Goal: Download file/media

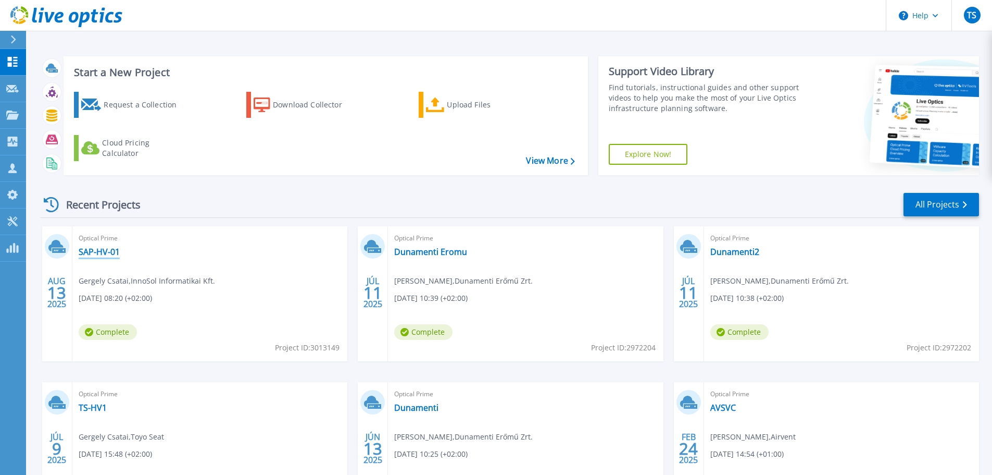
click at [108, 254] on link "SAP-HV-01" at bounding box center [99, 251] width 41 height 10
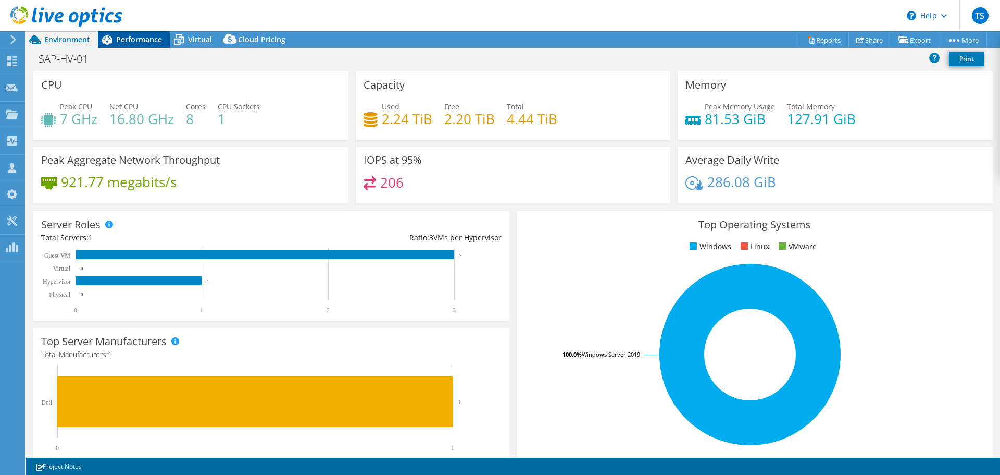
click at [140, 41] on span "Performance" at bounding box center [139, 39] width 46 height 10
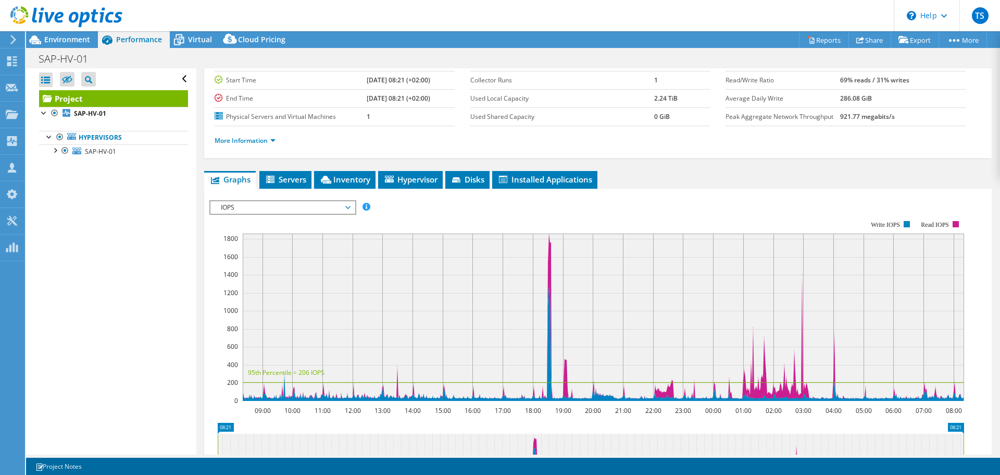
scroll to position [156, 0]
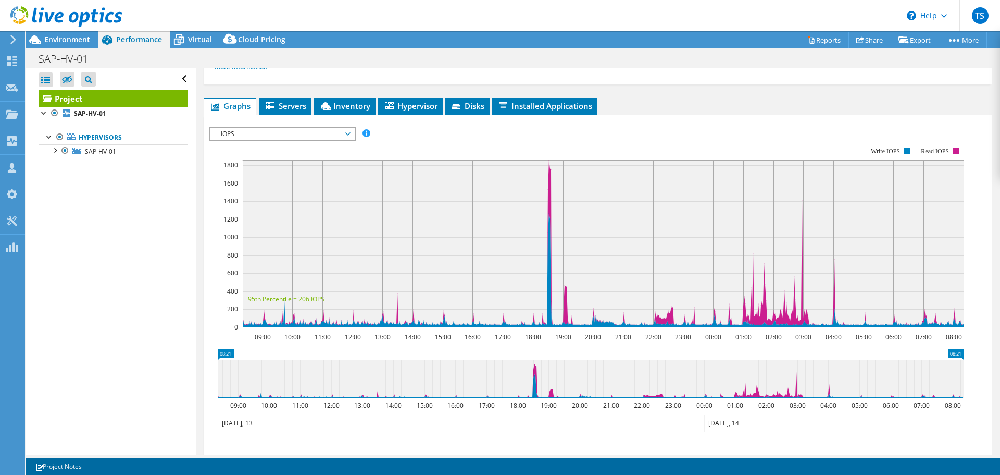
click at [267, 137] on span "IOPS" at bounding box center [283, 134] width 134 height 13
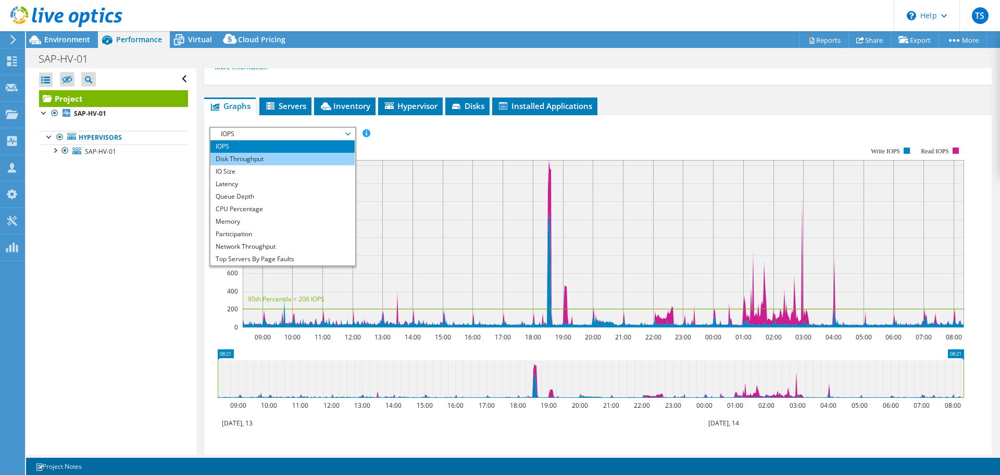
click at [252, 154] on li "Disk Throughput" at bounding box center [282, 159] width 144 height 13
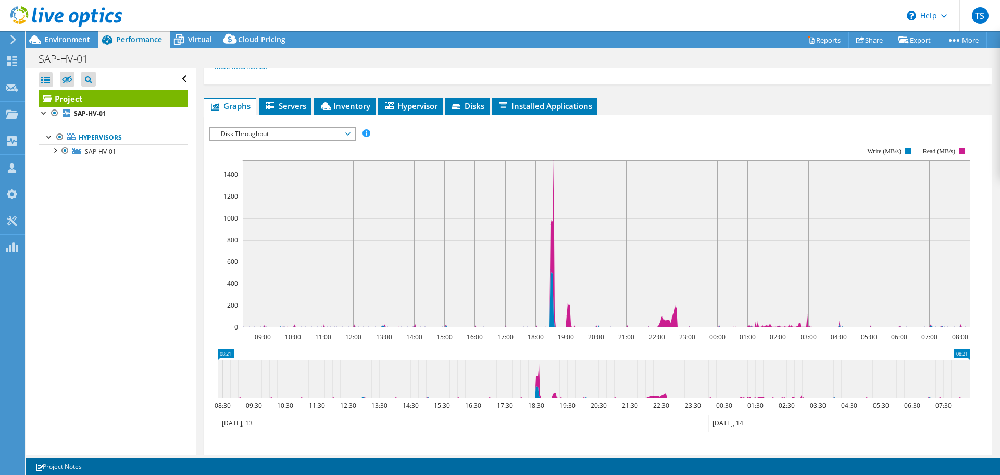
click at [286, 136] on span "Disk Throughput" at bounding box center [283, 134] width 134 height 13
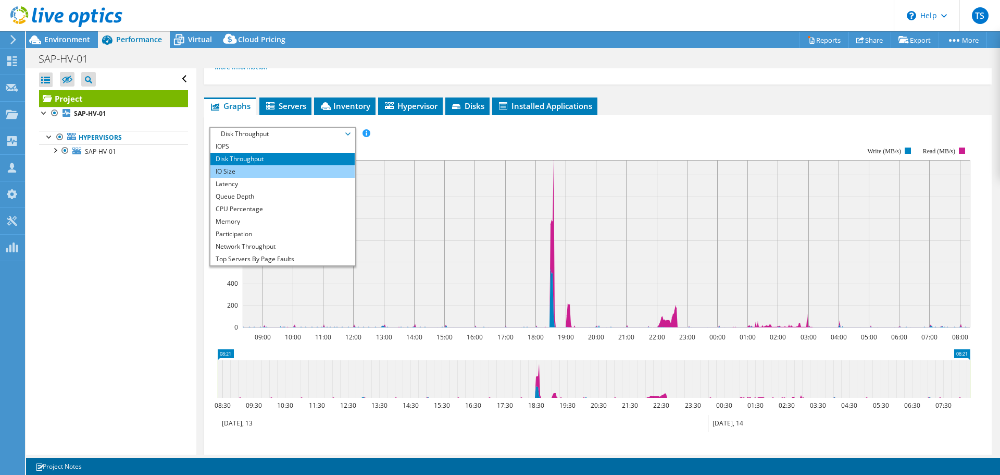
click at [258, 170] on li "IO Size" at bounding box center [282, 171] width 144 height 13
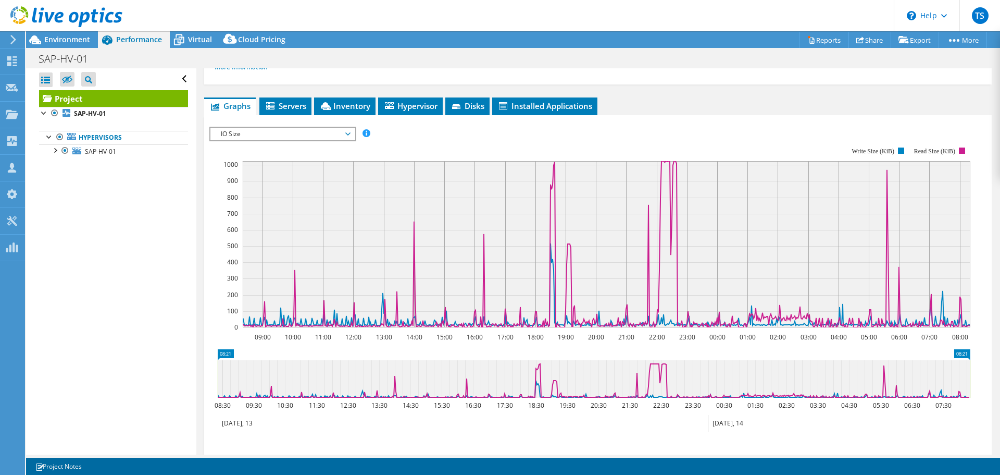
click at [268, 133] on span "IO Size" at bounding box center [283, 134] width 134 height 13
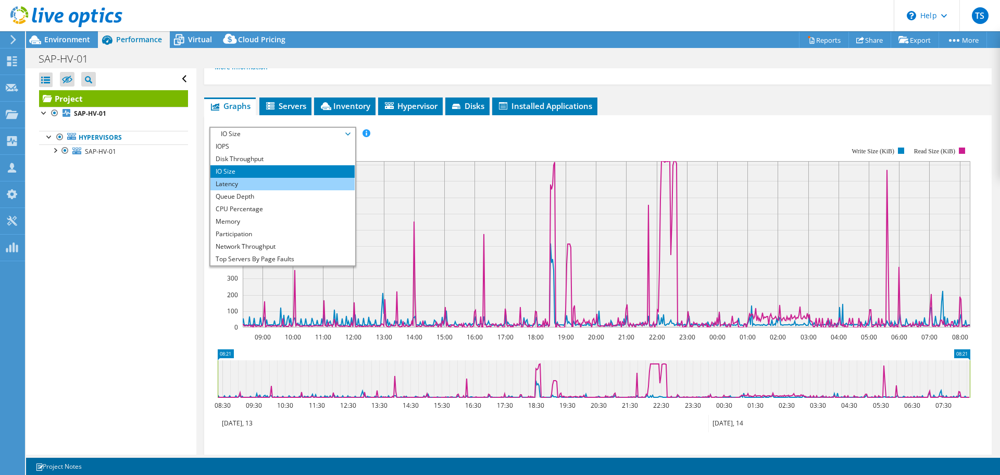
click at [243, 178] on li "Latency" at bounding box center [282, 184] width 144 height 13
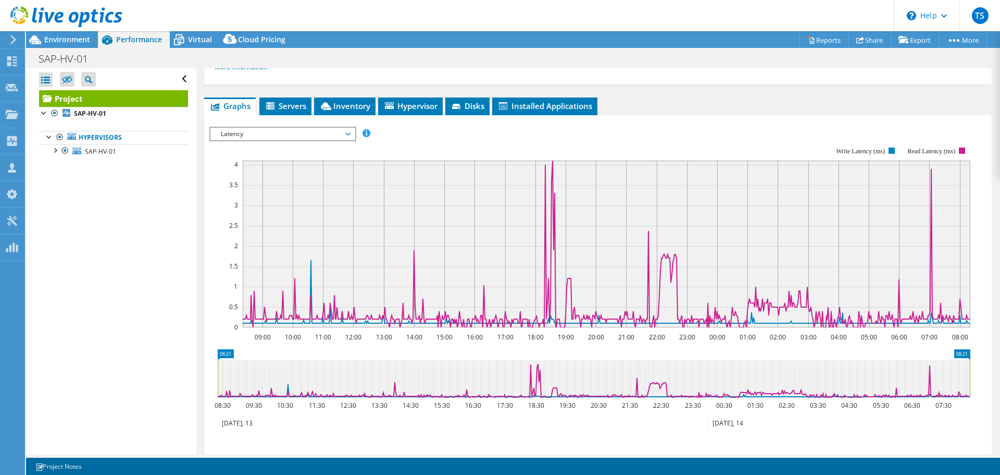
click at [252, 137] on span "Latency" at bounding box center [283, 134] width 134 height 13
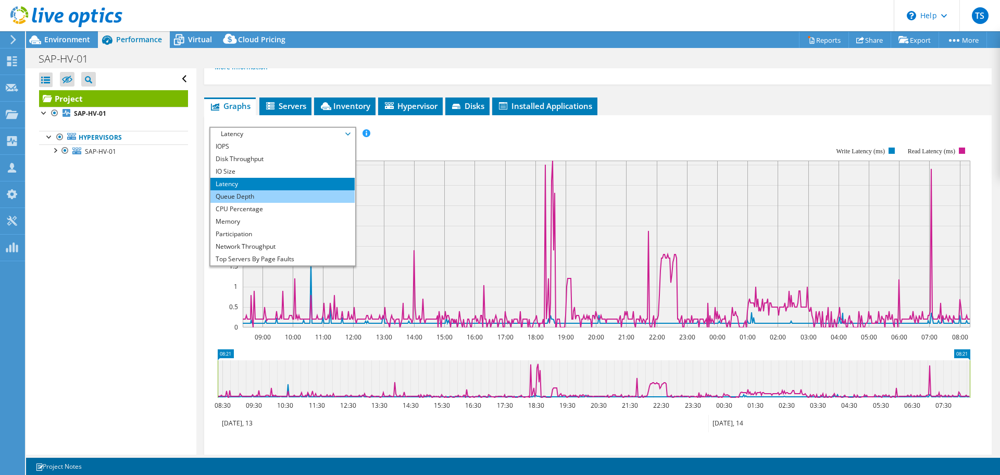
click at [244, 196] on li "Queue Depth" at bounding box center [282, 196] width 144 height 13
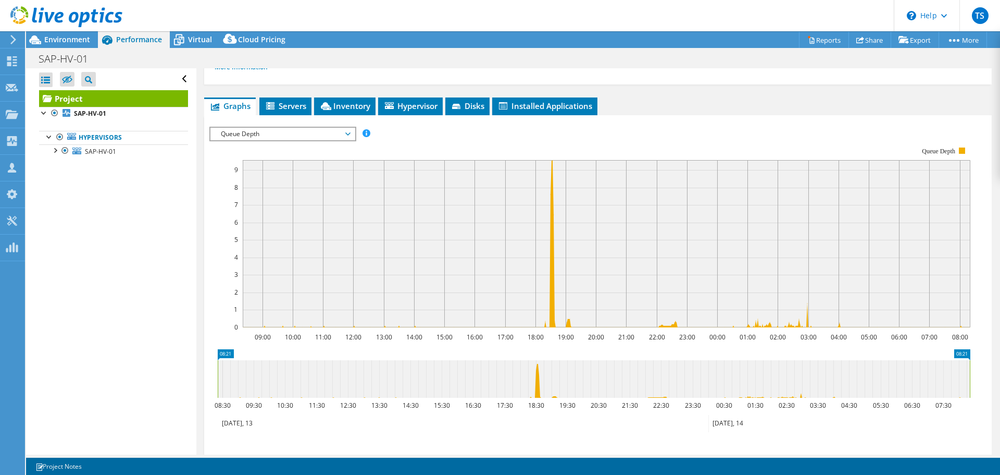
drag, startPoint x: 244, startPoint y: 135, endPoint x: 253, endPoint y: 131, distance: 9.1
click at [245, 135] on span "Queue Depth" at bounding box center [283, 134] width 134 height 13
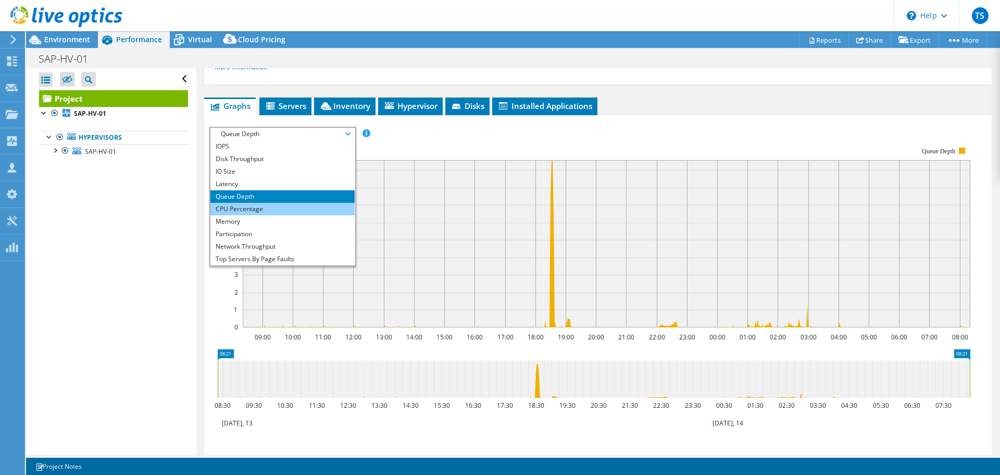
click at [269, 210] on li "CPU Percentage" at bounding box center [282, 209] width 144 height 13
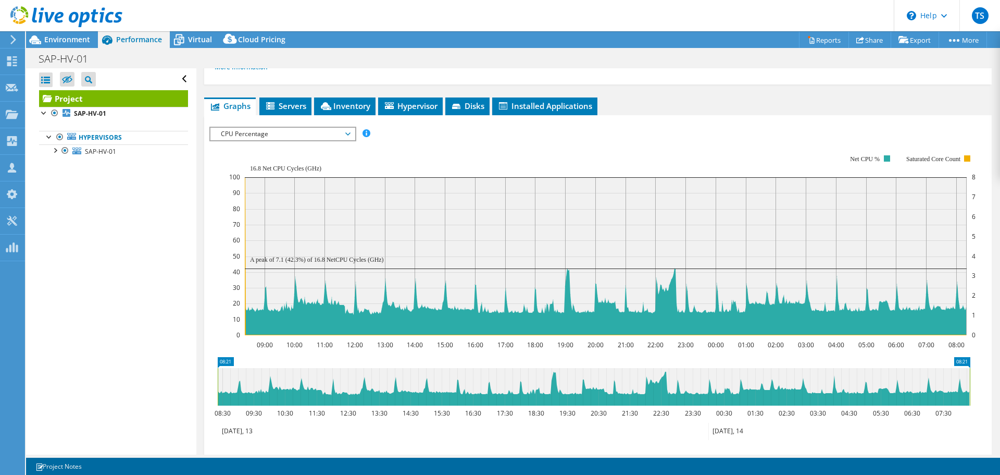
click at [274, 138] on span "CPU Percentage" at bounding box center [283, 134] width 134 height 13
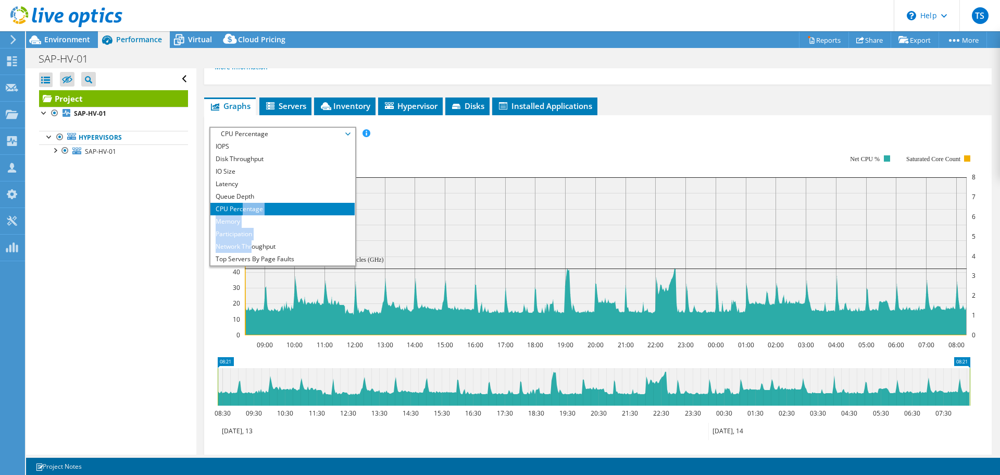
drag, startPoint x: 243, startPoint y: 213, endPoint x: 256, endPoint y: 248, distance: 37.9
click at [255, 249] on ul "IOPS Disk Throughput IO Size Latency Queue Depth CPU Percentage Memory Page Fau…" at bounding box center [282, 202] width 144 height 125
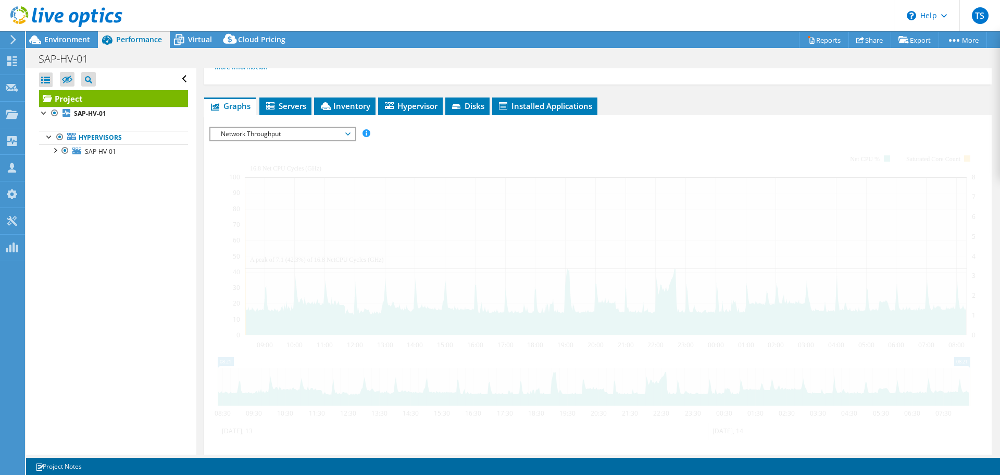
click at [257, 248] on div at bounding box center [597, 309] width 777 height 364
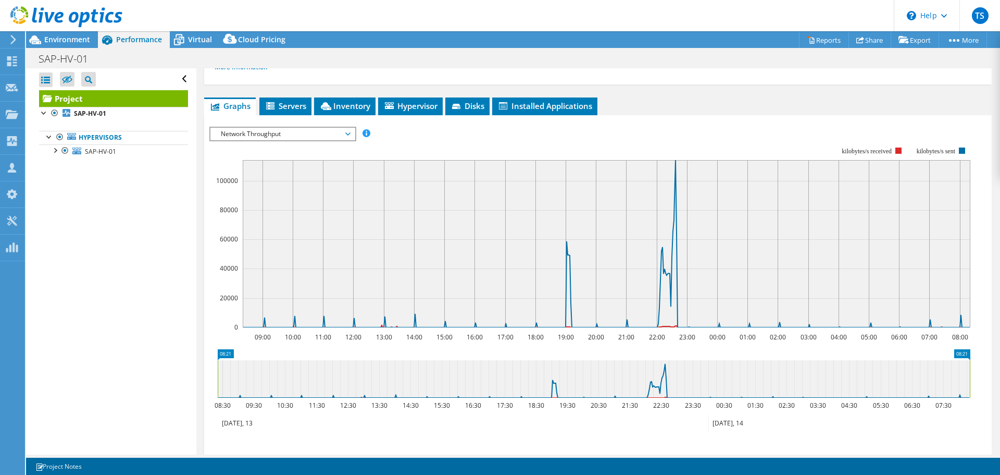
click at [311, 132] on span "Network Throughput" at bounding box center [283, 134] width 134 height 13
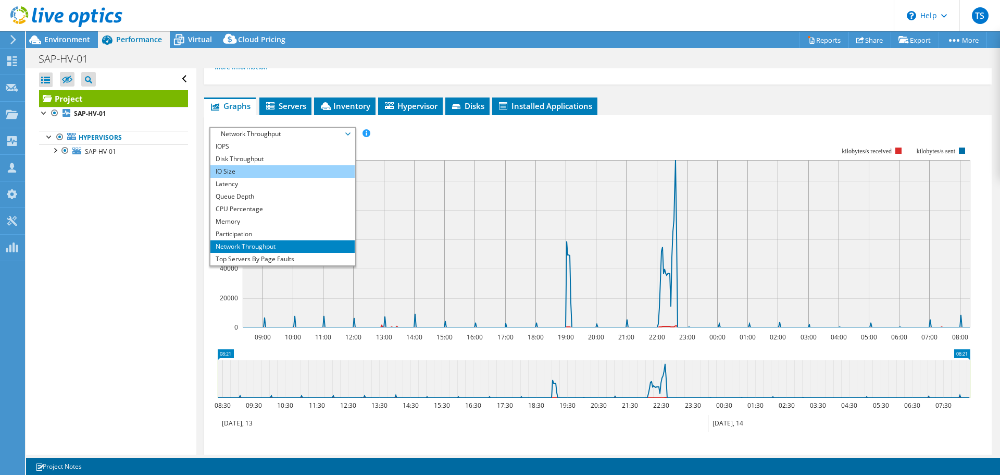
scroll to position [38, 0]
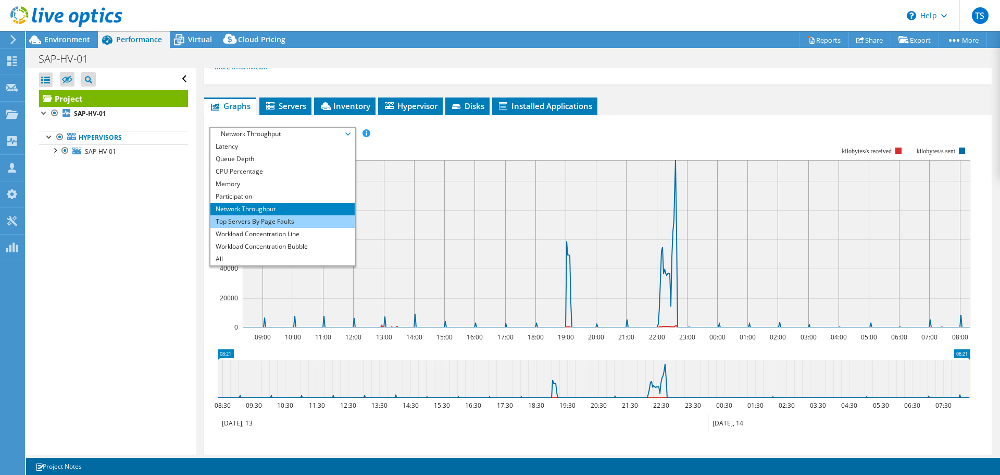
click at [277, 220] on li "Top Servers By Page Faults" at bounding box center [282, 221] width 144 height 13
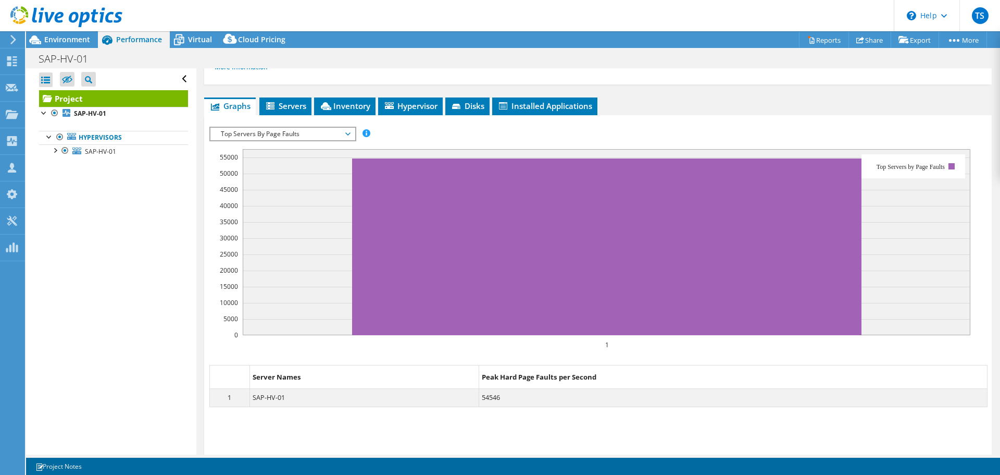
click at [273, 133] on span "Top Servers By Page Faults" at bounding box center [283, 134] width 134 height 13
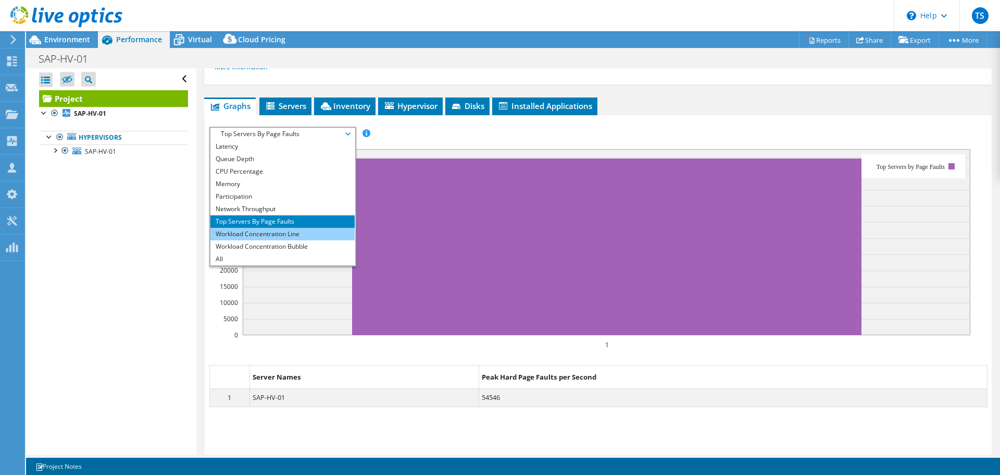
click at [252, 231] on li "Workload Concentration Line" at bounding box center [282, 234] width 144 height 13
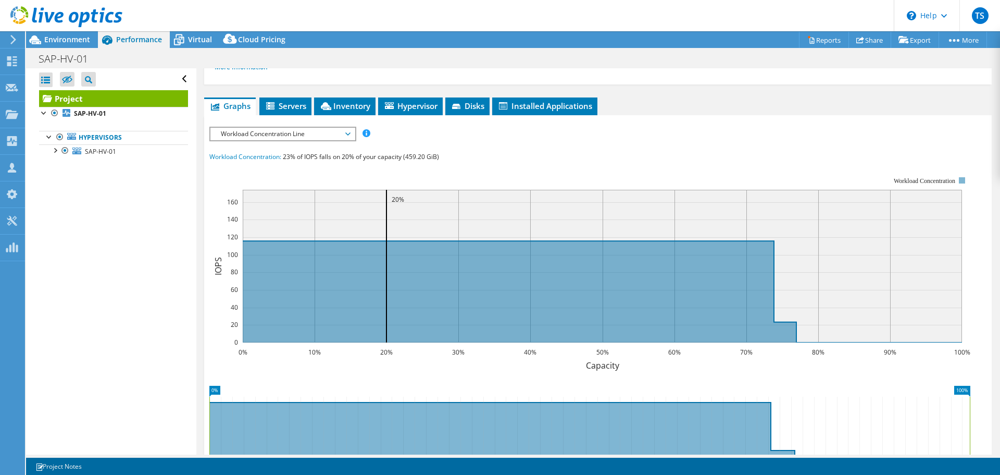
click at [283, 136] on span "Workload Concentration Line" at bounding box center [283, 134] width 134 height 13
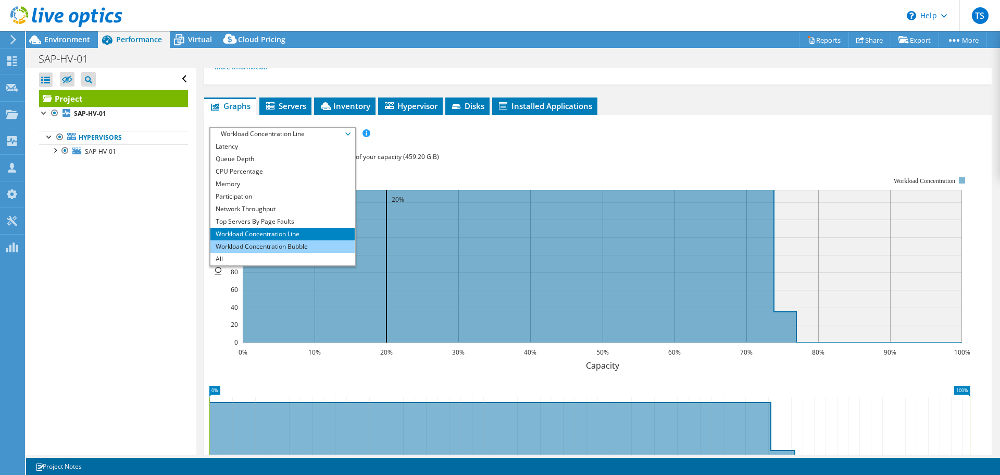
click at [253, 243] on li "Workload Concentration Bubble" at bounding box center [282, 246] width 144 height 13
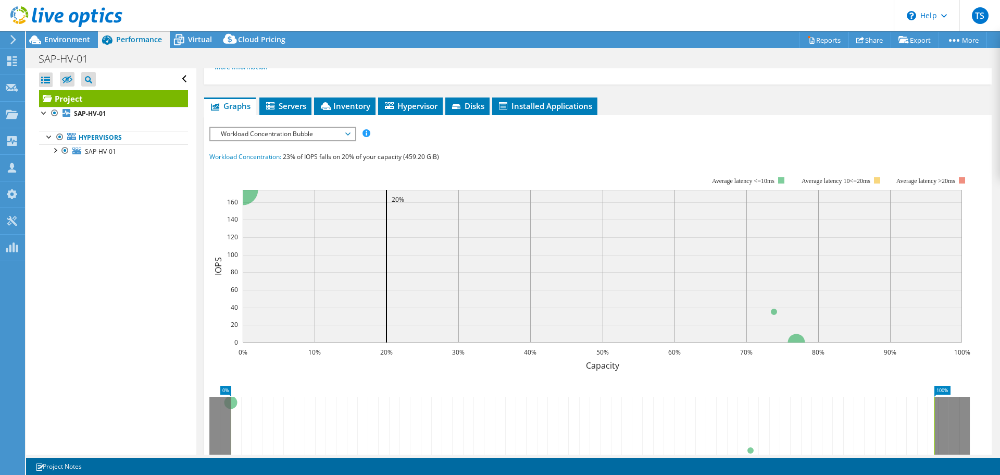
click at [285, 133] on span "Workload Concentration Bubble" at bounding box center [283, 134] width 134 height 13
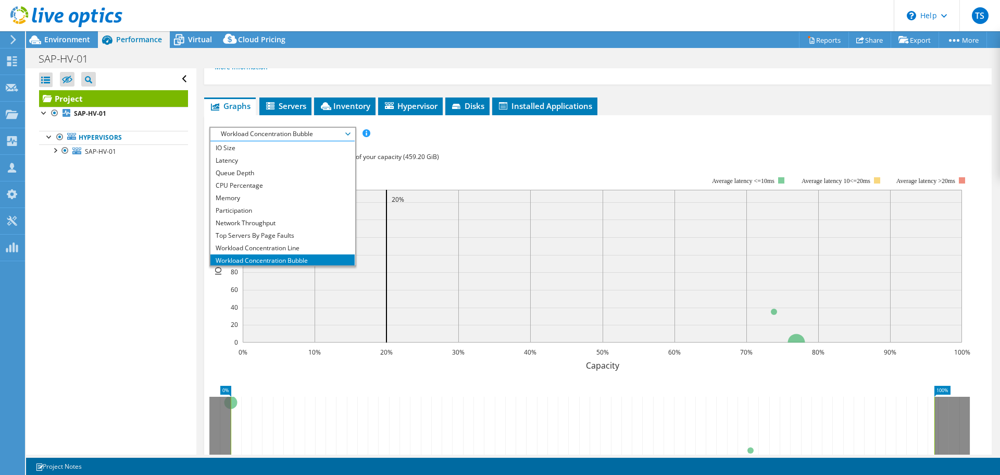
scroll to position [0, 0]
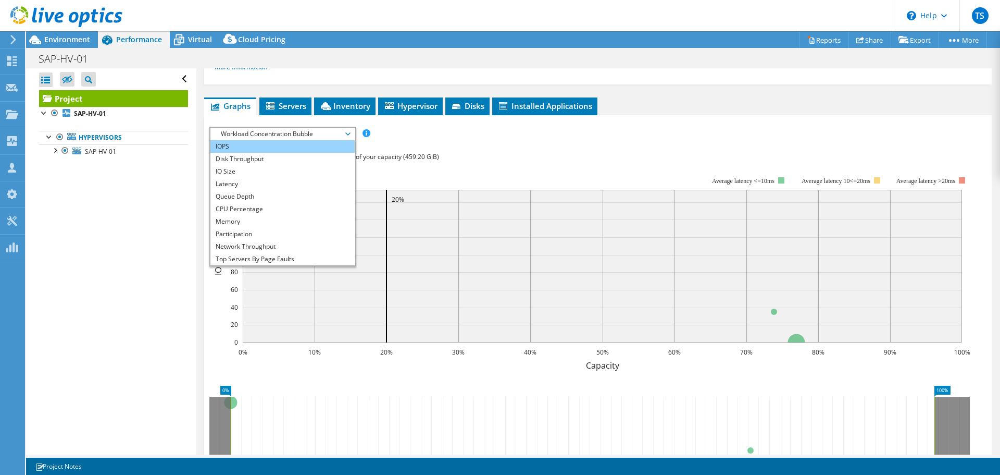
click at [259, 145] on li "IOPS" at bounding box center [282, 146] width 144 height 13
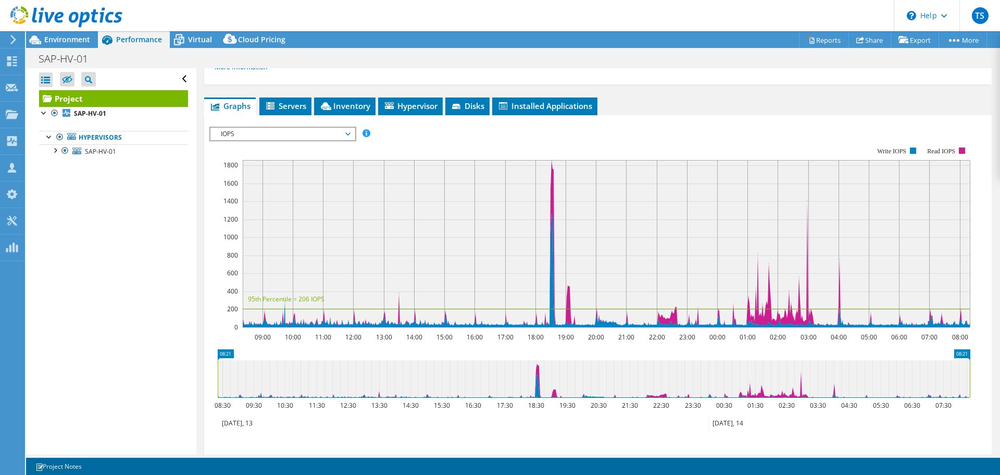
click at [790, 102] on ul "Graphs Servers Inventory Hypervisor Disks Cluster Disks Installed Applications" at bounding box center [598, 106] width 788 height 18
click at [275, 139] on span "IOPS" at bounding box center [283, 134] width 134 height 13
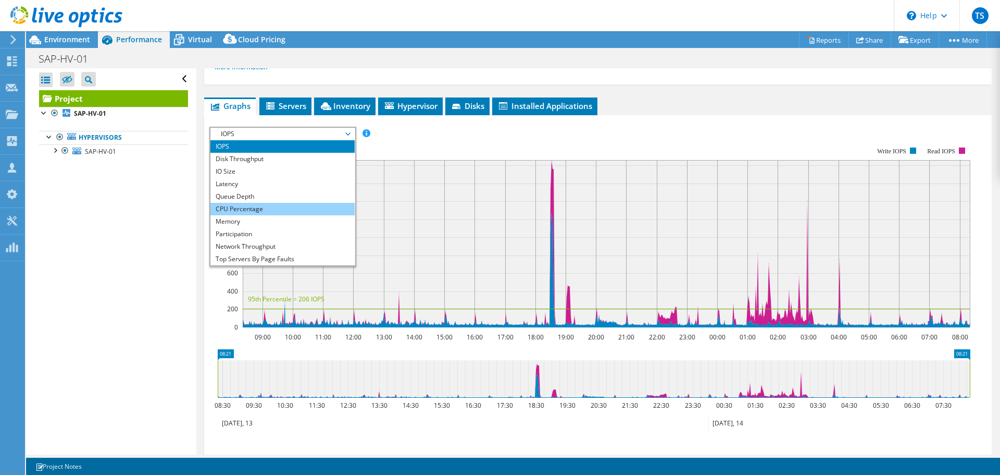
click at [277, 209] on li "CPU Percentage" at bounding box center [282, 209] width 144 height 13
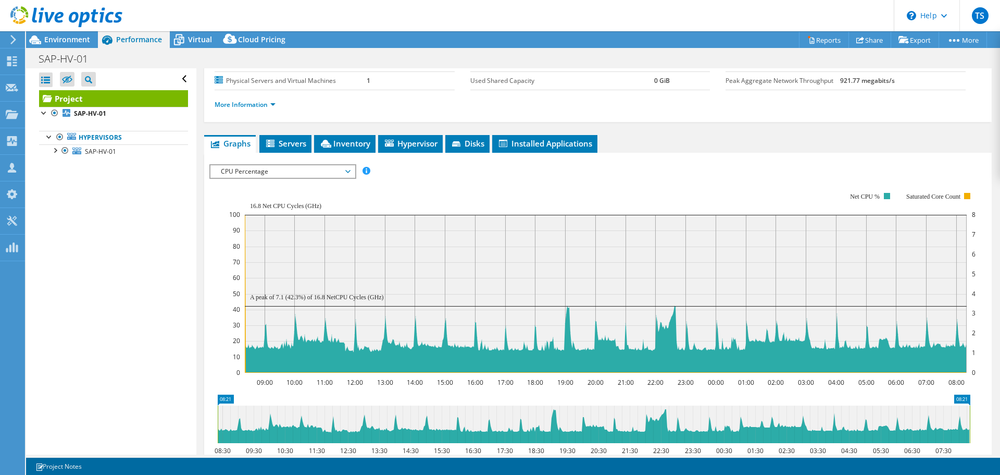
scroll to position [104, 0]
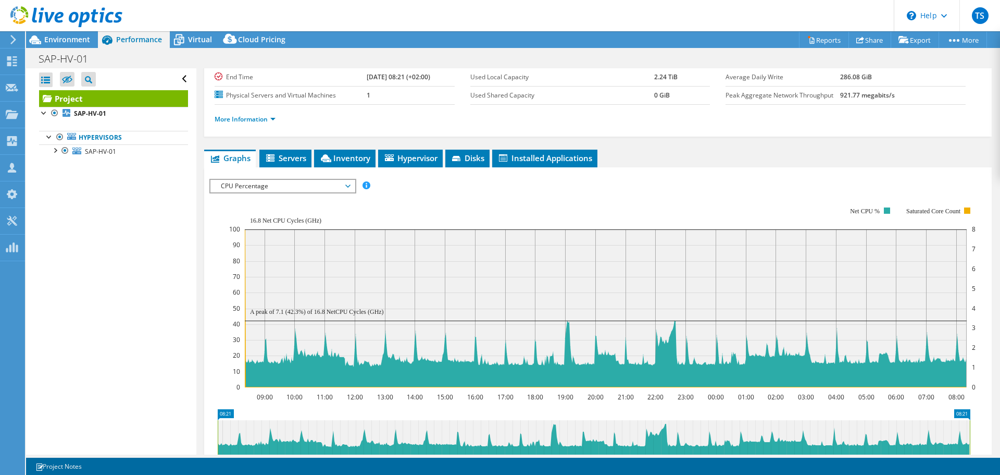
click at [244, 183] on span "CPU Percentage" at bounding box center [283, 186] width 134 height 13
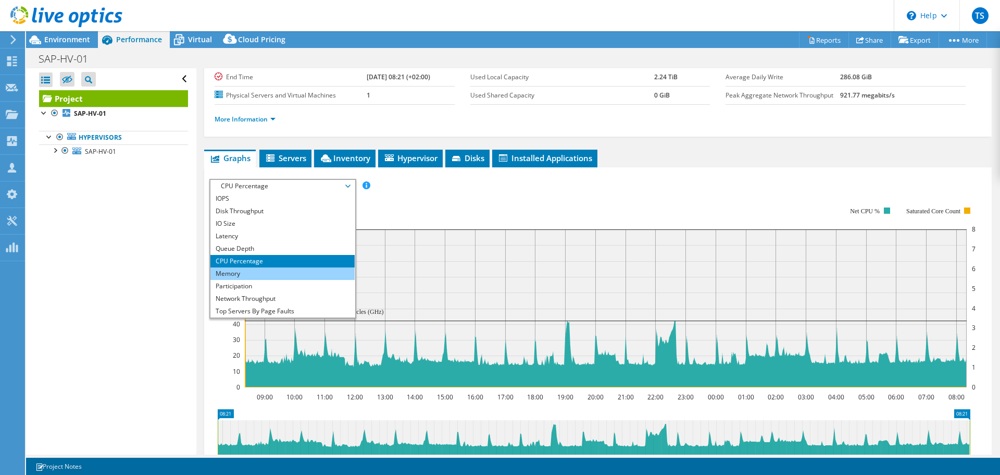
click at [250, 275] on li "Memory" at bounding box center [282, 273] width 144 height 13
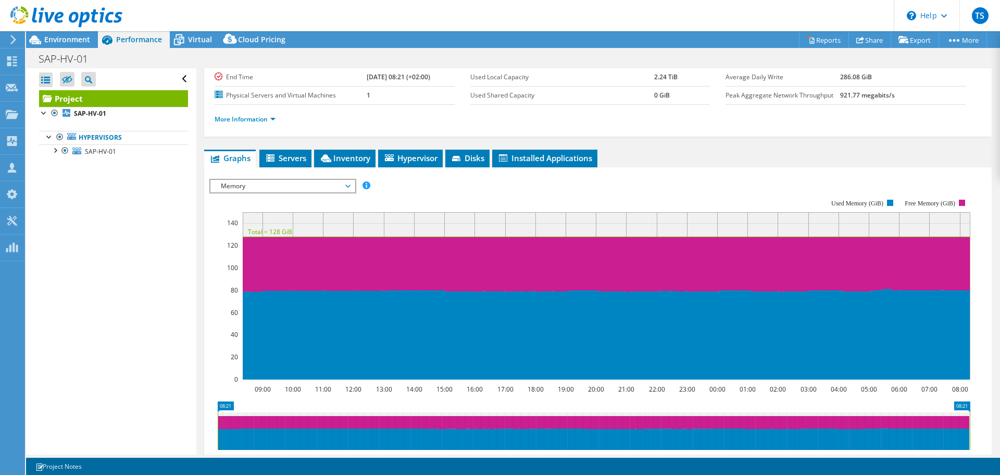
click at [288, 190] on span "Memory" at bounding box center [283, 186] width 134 height 13
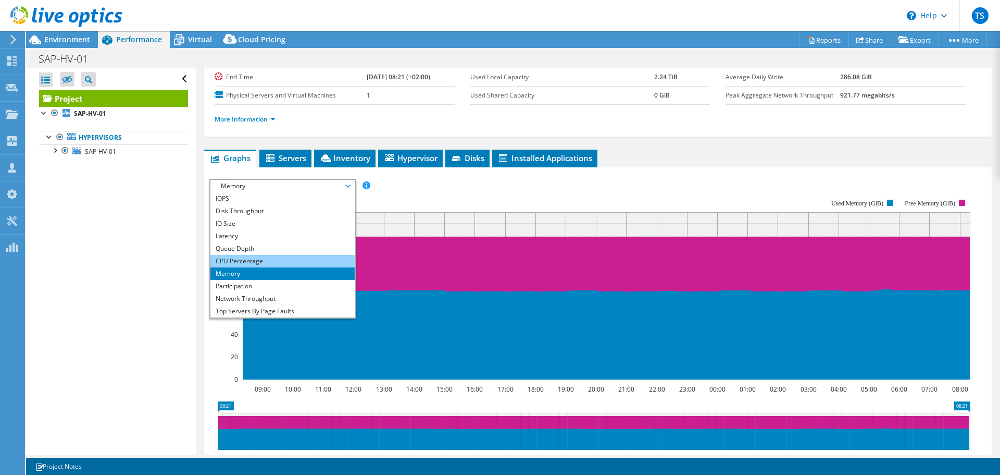
click at [285, 263] on li "CPU Percentage" at bounding box center [282, 261] width 144 height 13
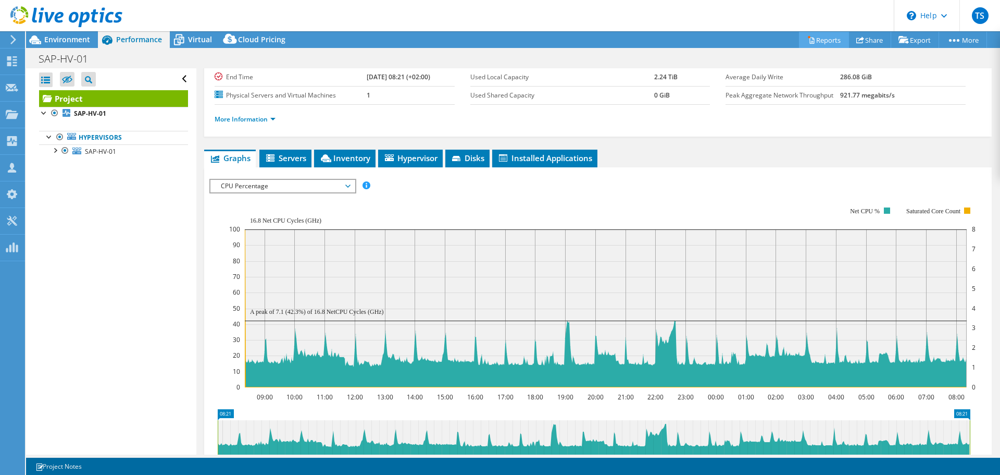
click at [825, 39] on link "Reports" at bounding box center [824, 40] width 50 height 16
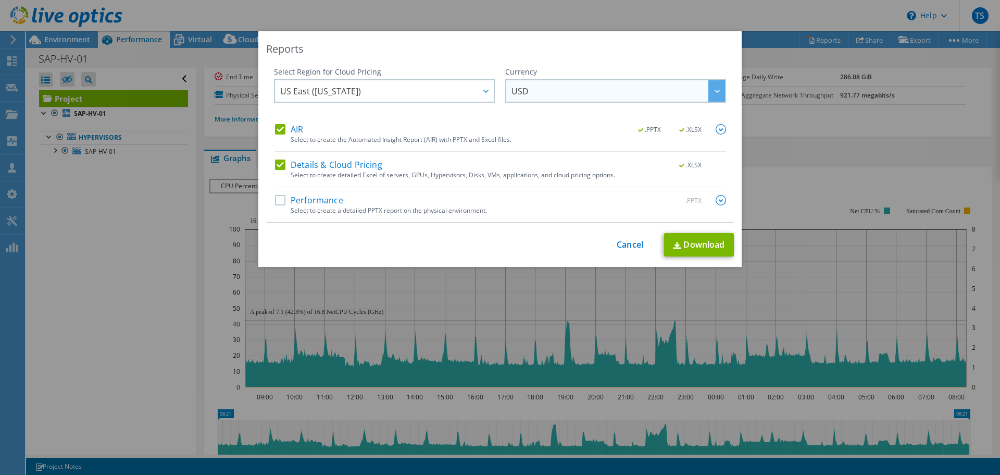
click at [573, 90] on span "USD" at bounding box center [619, 90] width 214 height 21
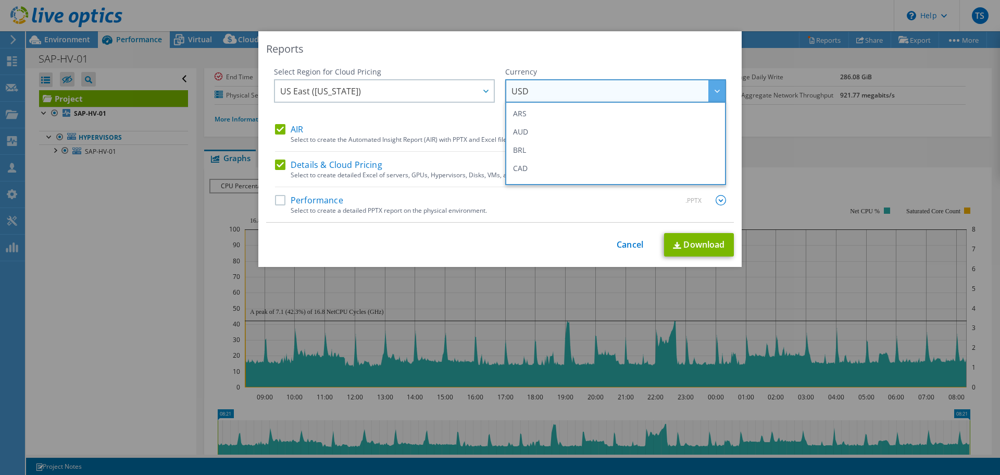
click at [573, 90] on span "USD" at bounding box center [619, 90] width 214 height 21
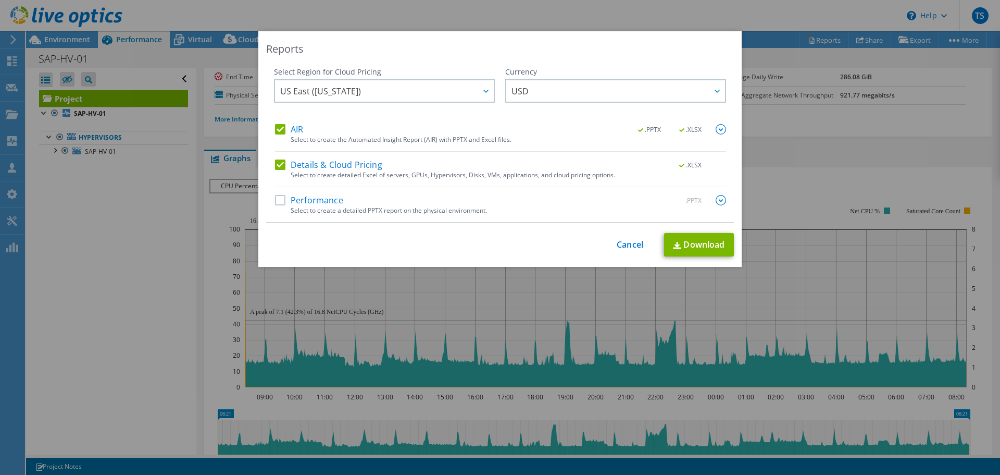
click at [276, 164] on label "Details & Cloud Pricing" at bounding box center [328, 164] width 107 height 10
click at [0, 0] on input "Details & Cloud Pricing" at bounding box center [0, 0] width 0 height 0
click at [275, 203] on label "Performance" at bounding box center [309, 200] width 68 height 10
click at [0, 0] on input "Performance" at bounding box center [0, 0] width 0 height 0
click at [341, 91] on span "US East ([US_STATE])" at bounding box center [320, 93] width 81 height 16
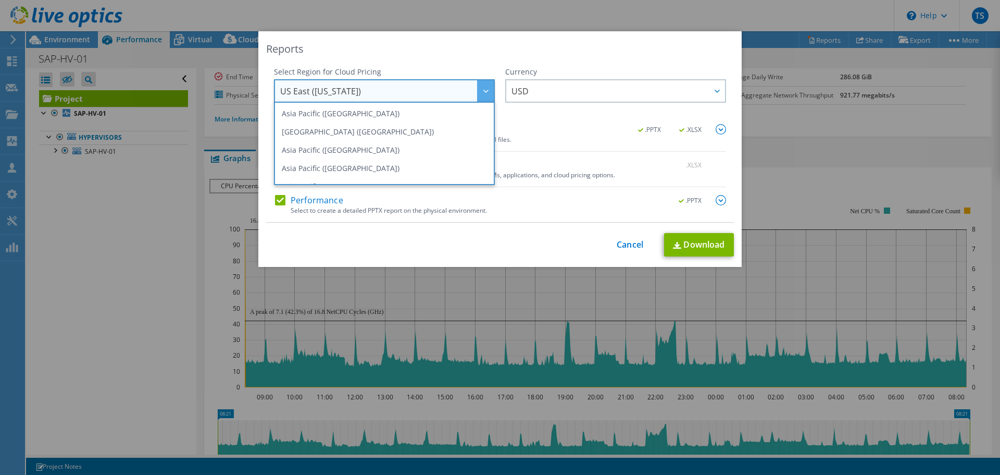
click at [341, 91] on span "US East ([US_STATE])" at bounding box center [320, 93] width 81 height 16
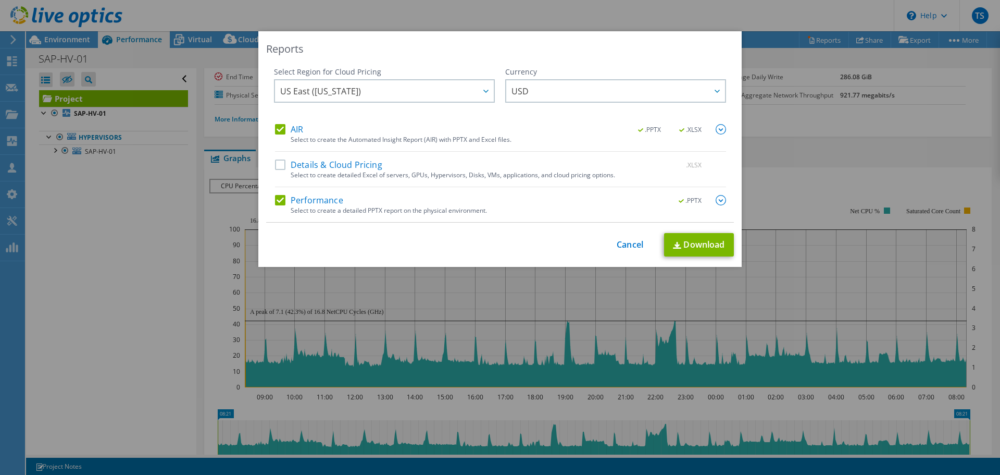
click at [279, 130] on label "AIR" at bounding box center [289, 129] width 28 height 10
click at [0, 0] on input "AIR" at bounding box center [0, 0] width 0 height 0
click at [693, 247] on link "Download" at bounding box center [699, 244] width 70 height 23
click at [275, 129] on label "AIR" at bounding box center [289, 129] width 28 height 10
click at [0, 0] on input "AIR" at bounding box center [0, 0] width 0 height 0
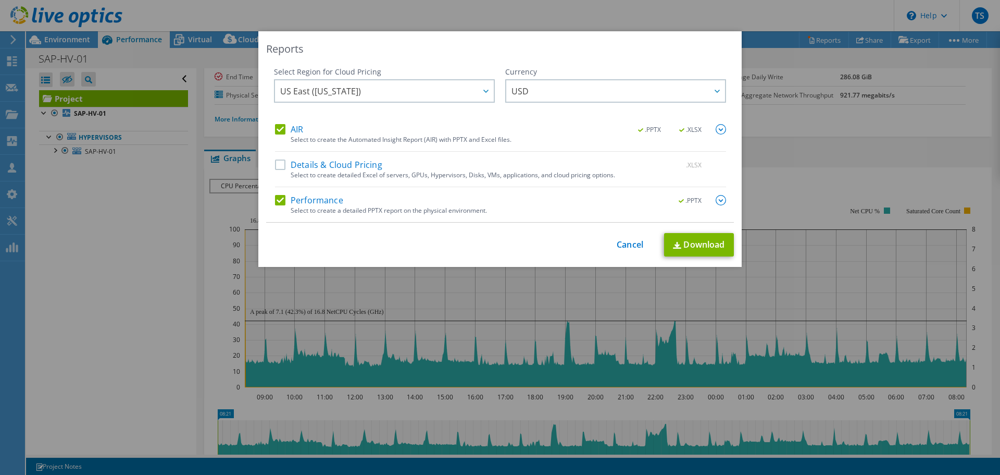
click at [279, 131] on label "AIR" at bounding box center [289, 129] width 28 height 10
click at [0, 0] on input "AIR" at bounding box center [0, 0] width 0 height 0
click at [717, 201] on img at bounding box center [721, 200] width 10 height 10
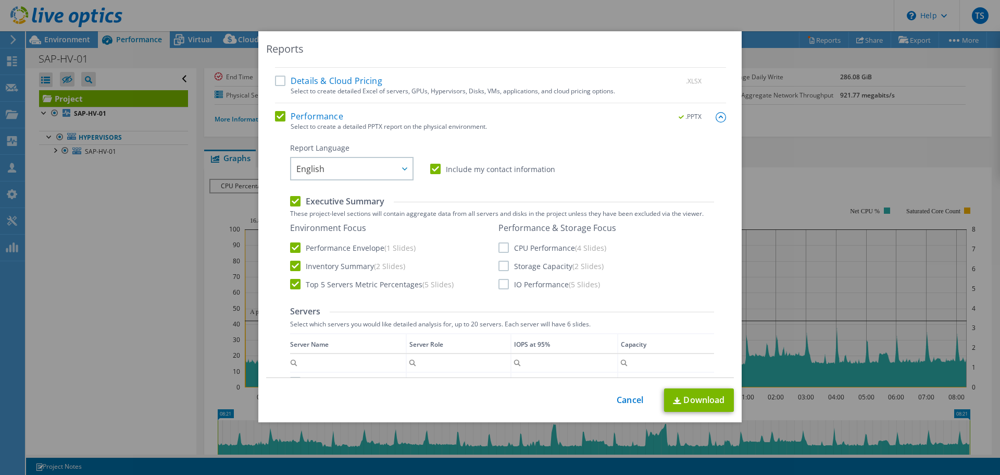
scroll to position [104, 0]
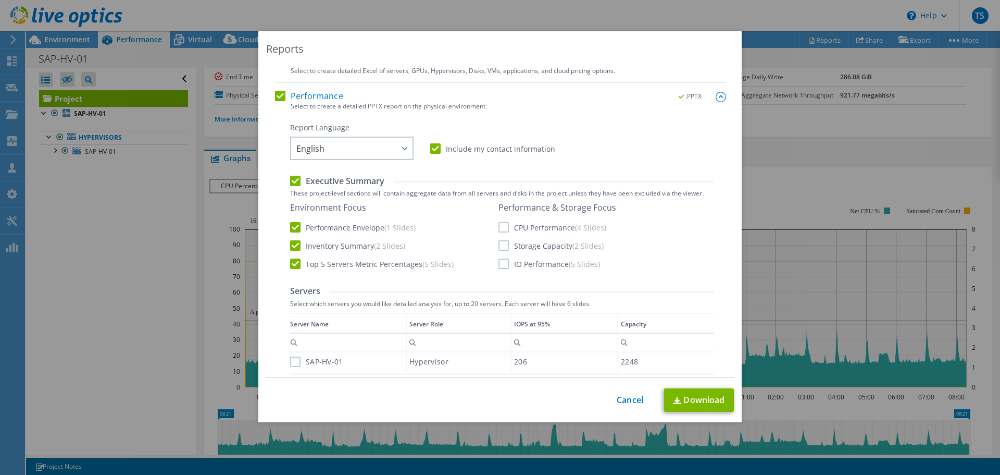
click at [503, 226] on label "CPU Performance (4 Slides)" at bounding box center [553, 227] width 108 height 10
click at [0, 0] on input "CPU Performance (4 Slides)" at bounding box center [0, 0] width 0 height 0
click at [500, 245] on label "Storage Capacity (2 Slides)" at bounding box center [551, 245] width 105 height 10
click at [0, 0] on input "Storage Capacity (2 Slides)" at bounding box center [0, 0] width 0 height 0
click at [499, 264] on label "IO Performance (5 Slides)" at bounding box center [550, 263] width 102 height 10
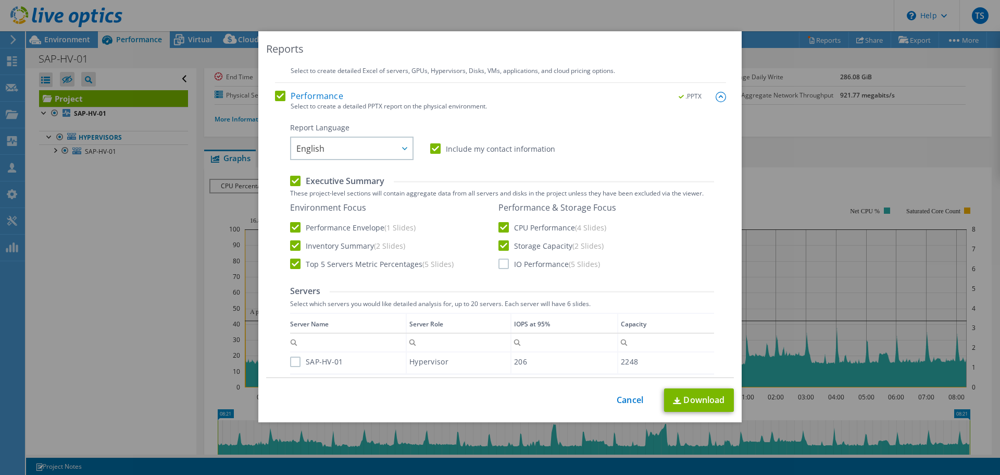
click at [0, 0] on input "IO Performance (5 Slides)" at bounding box center [0, 0] width 0 height 0
click at [430, 150] on label "Include my contact information" at bounding box center [492, 148] width 125 height 10
click at [0, 0] on input "Include my contact information" at bounding box center [0, 0] width 0 height 0
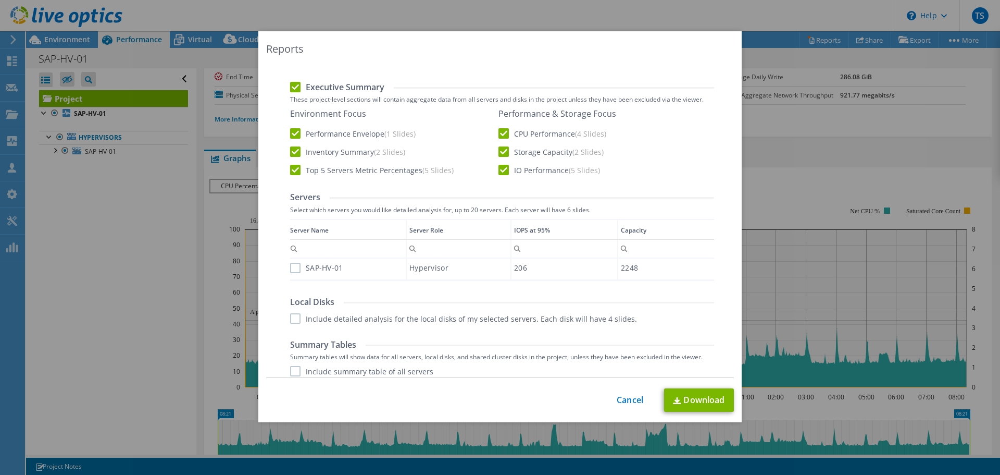
scroll to position [208, 0]
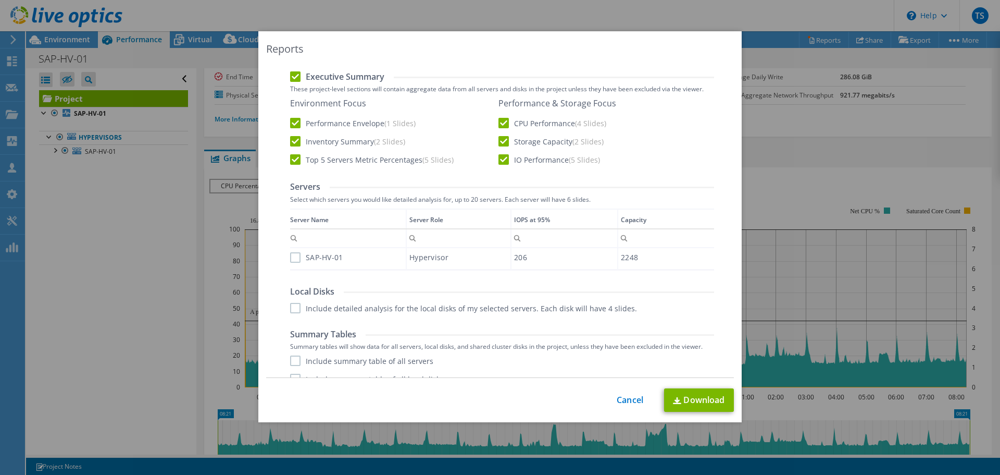
click at [291, 309] on label "Include detailed analysis for the local disks of my selected servers. Each disk…" at bounding box center [463, 308] width 347 height 10
click at [0, 0] on input "Include detailed analysis for the local disks of my selected servers. Each disk…" at bounding box center [0, 0] width 0 height 0
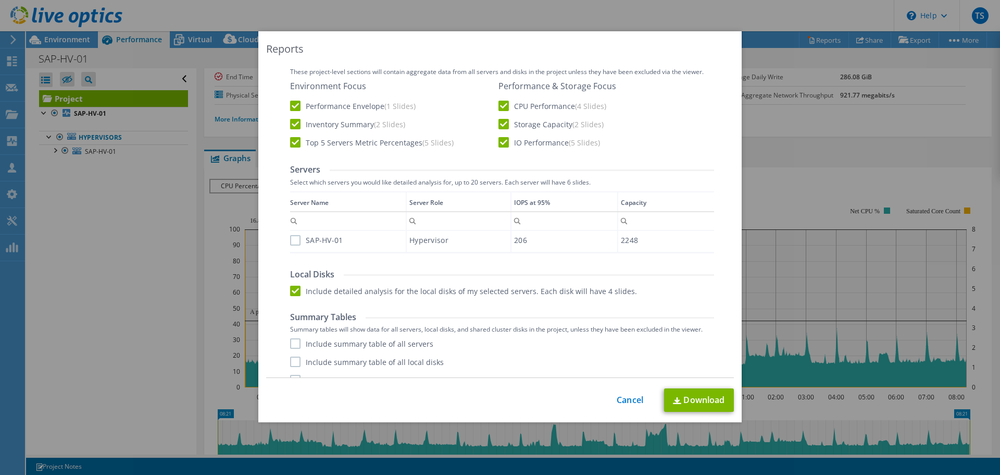
scroll to position [241, 0]
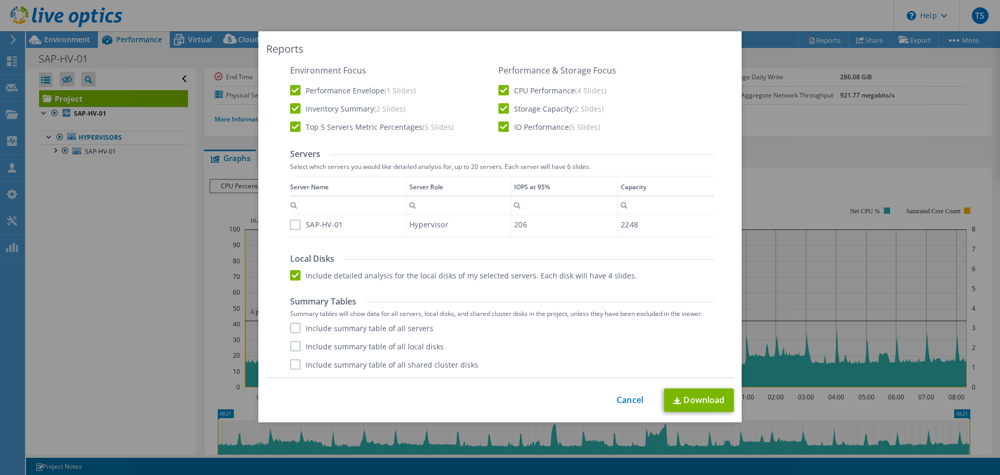
click at [293, 329] on label "Include summary table of all servers" at bounding box center [361, 327] width 143 height 10
click at [0, 0] on input "Include summary table of all servers" at bounding box center [0, 0] width 0 height 0
click at [291, 347] on label "Include summary table of all local disks" at bounding box center [367, 346] width 154 height 10
click at [0, 0] on input "Include summary table of all local disks" at bounding box center [0, 0] width 0 height 0
click at [290, 363] on label "Include summary table of all shared cluster disks" at bounding box center [384, 364] width 188 height 10
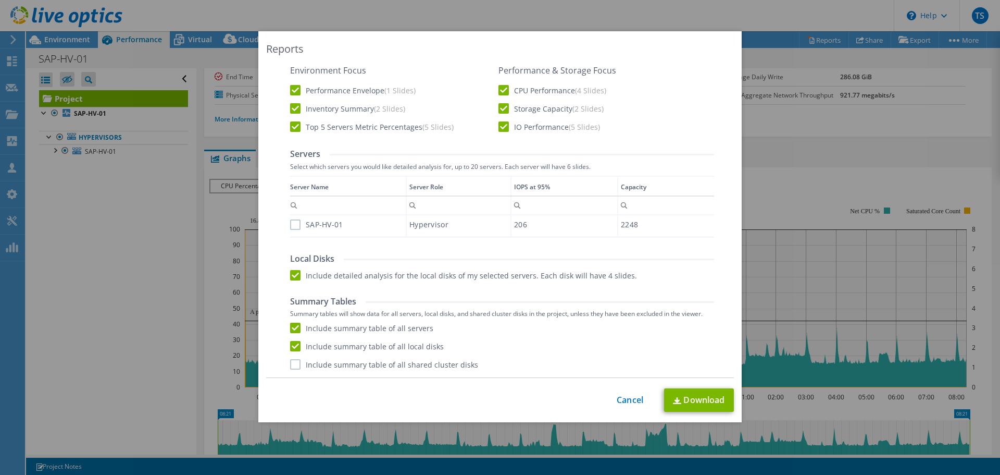
click at [0, 0] on input "Include summary table of all shared cluster disks" at bounding box center [0, 0] width 0 height 0
click at [292, 228] on label "SAP-HV-01" at bounding box center [316, 224] width 53 height 10
click at [0, 0] on input "SAP-HV-01" at bounding box center [0, 0] width 0 height 0
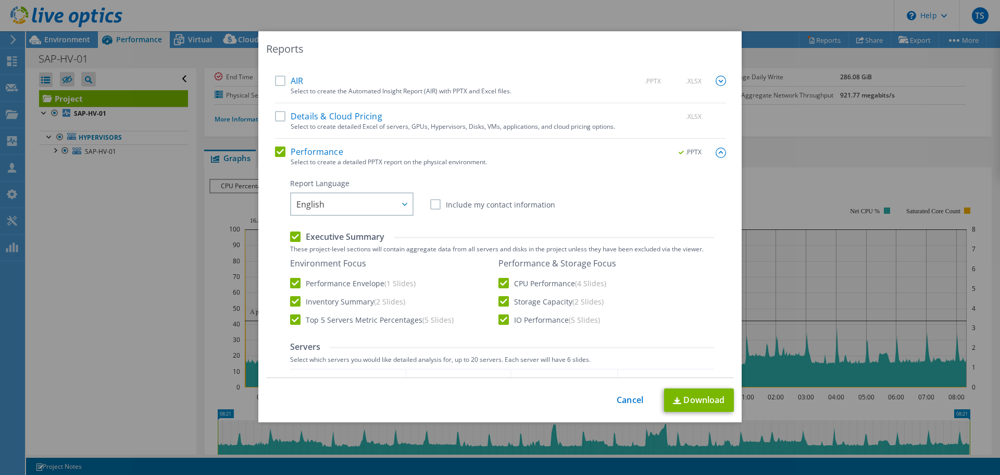
scroll to position [33, 0]
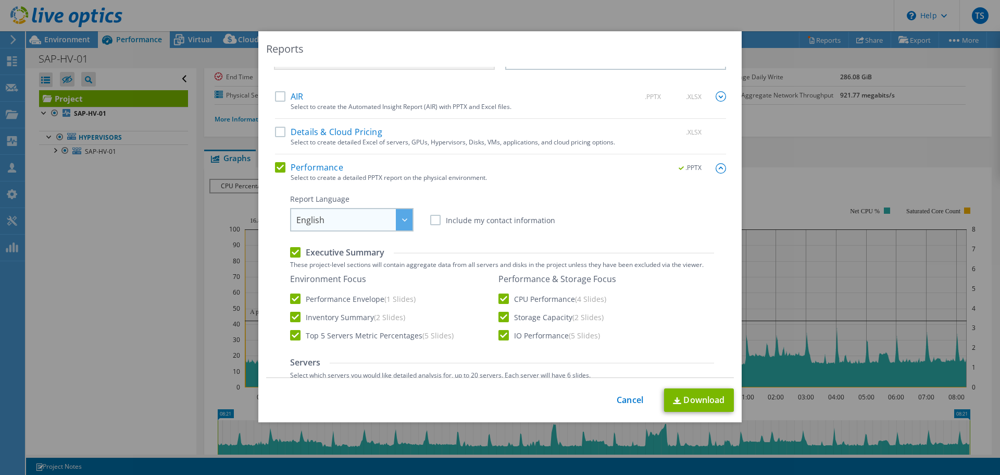
click at [382, 217] on span "English" at bounding box center [354, 219] width 116 height 21
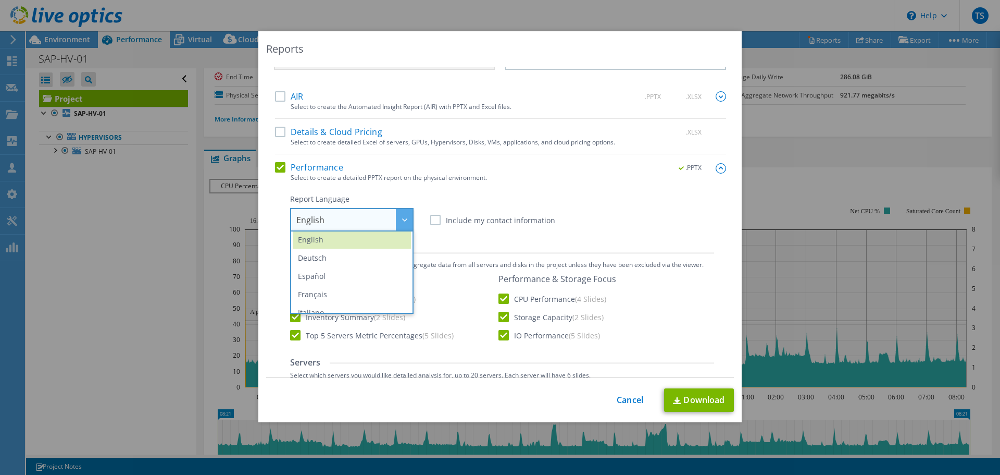
scroll to position [0, 0]
click at [523, 184] on div "Performance .PPTX Select to create a detailed PPTX report on the physical envir…" at bounding box center [500, 374] width 451 height 424
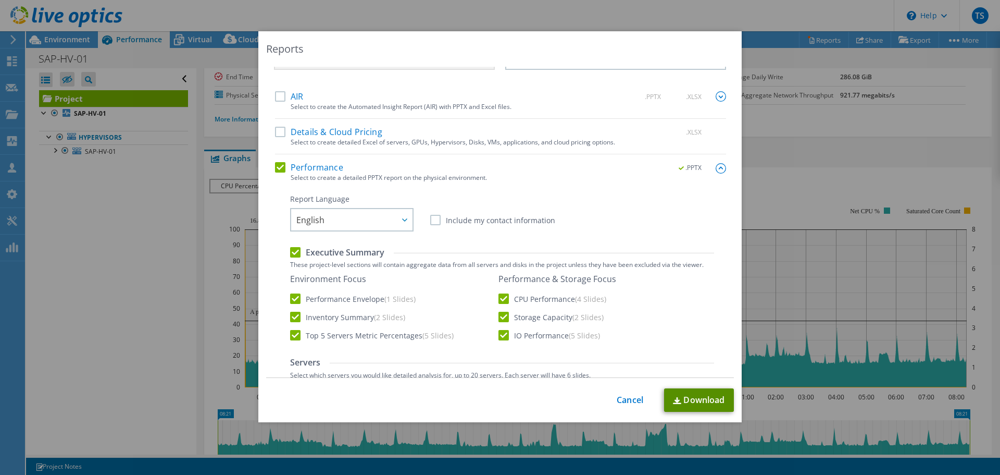
click at [699, 398] on link "Download" at bounding box center [699, 399] width 70 height 23
